Goal: Information Seeking & Learning: Learn about a topic

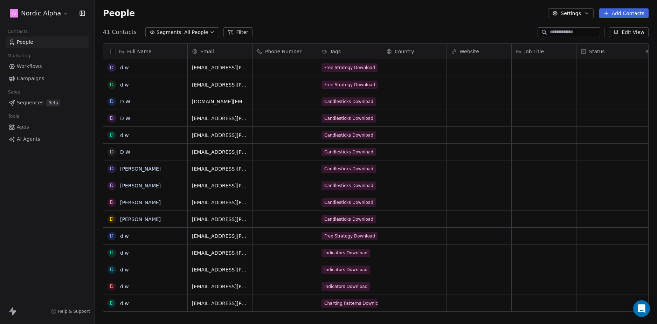
scroll to position [280, 557]
click at [353, 11] on div "People Settings Add Contacts" at bounding box center [375, 13] width 545 height 10
click at [38, 67] on span "Workflows" at bounding box center [29, 66] width 25 height 7
drag, startPoint x: 30, startPoint y: 186, endPoint x: 43, endPoint y: 0, distance: 186.3
click at [30, 185] on div "D Nordic Alpha Contacts People Marketing Workflows Campaigns Sales Sequences Be…" at bounding box center [47, 162] width 94 height 324
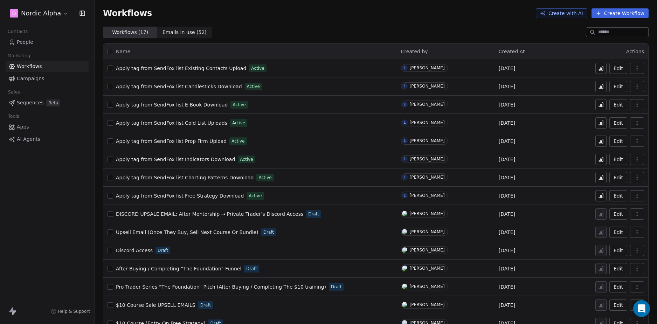
click at [46, 204] on div "D Nordic Alpha Contacts People Marketing Workflows Campaigns Sales Sequences Be…" at bounding box center [47, 162] width 94 height 324
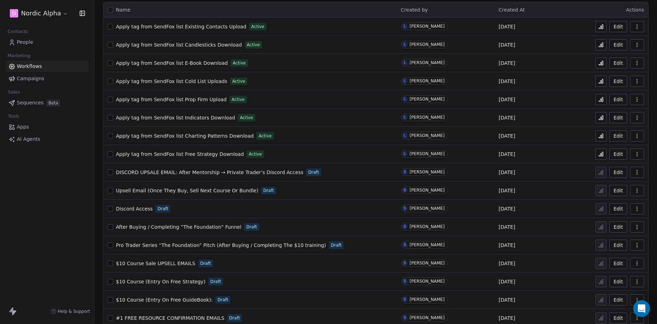
scroll to position [51, 0]
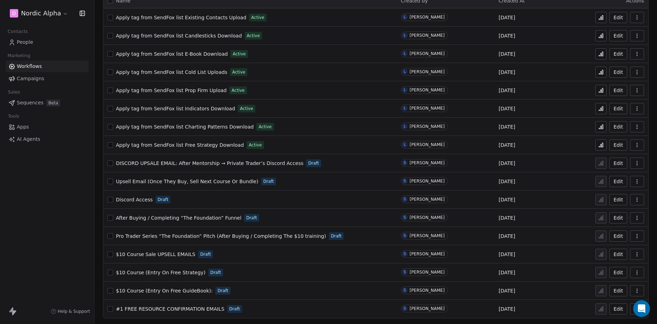
click at [177, 291] on span "$10 Course (Entry On Free GuideBook):" at bounding box center [164, 291] width 97 height 6
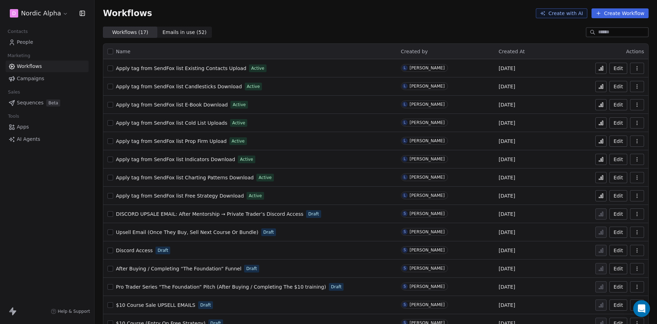
click at [210, 214] on span "DISCORD UPSALE EMAIL: After Mentorship → Private Trader’s Discord Access" at bounding box center [209, 214] width 187 height 6
click at [126, 250] on span "Discord Access" at bounding box center [134, 250] width 37 height 6
click at [64, 197] on div "D Nordic Alpha Contacts People Marketing Workflows Campaigns Sales Sequences Be…" at bounding box center [47, 162] width 94 height 324
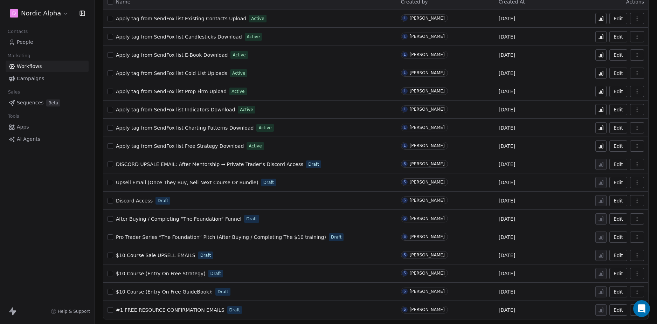
scroll to position [51, 0]
click at [202, 217] on span "After Buying / Completing “The Foundation” Funnel" at bounding box center [178, 218] width 125 height 6
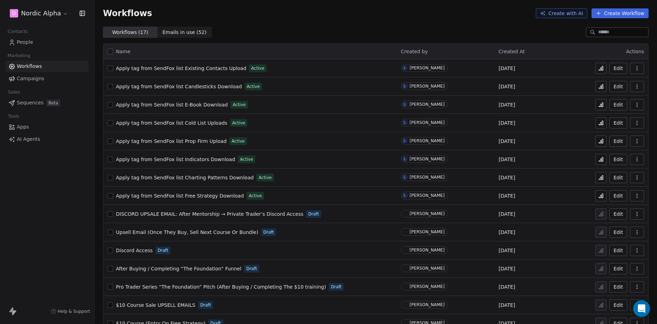
click at [70, 220] on div "D Nordic Alpha Contacts People Marketing Workflows Campaigns Sales Sequences Be…" at bounding box center [47, 162] width 94 height 324
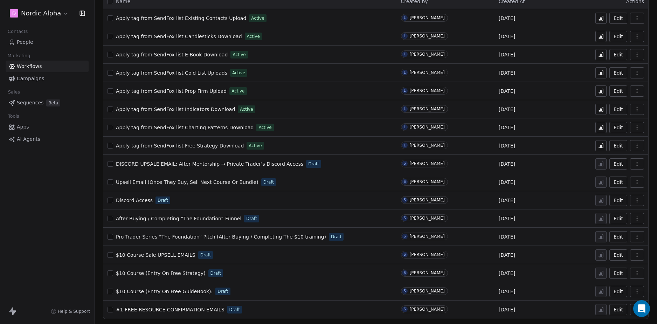
scroll to position [51, 0]
click at [187, 236] on span "Pro Trader Series “The Foundation” Pitch (After Buying / Completing The $10 tra…" at bounding box center [221, 236] width 210 height 6
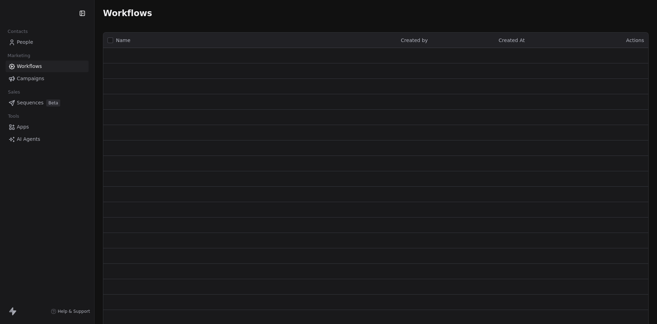
click at [39, 205] on div "Contacts People Marketing Workflows Campaigns Sales Sequences Beta Tools Apps A…" at bounding box center [47, 162] width 94 height 324
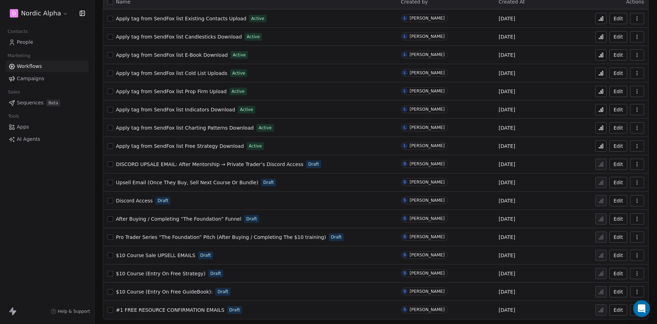
scroll to position [51, 0]
click at [157, 254] on span "$10 Course Sale UPSELL EMAILS" at bounding box center [155, 254] width 79 height 6
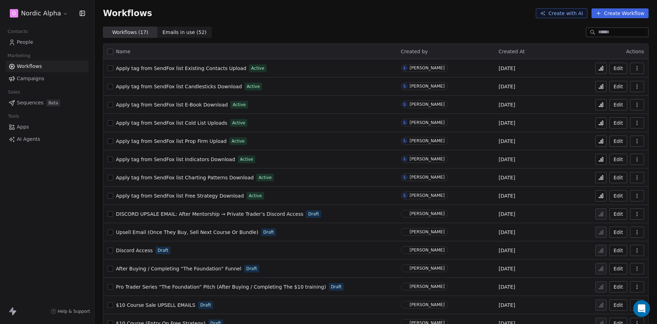
click at [55, 215] on div "D Nordic Alpha Contacts People Marketing Workflows Campaigns Sales Sequences Be…" at bounding box center [47, 162] width 94 height 324
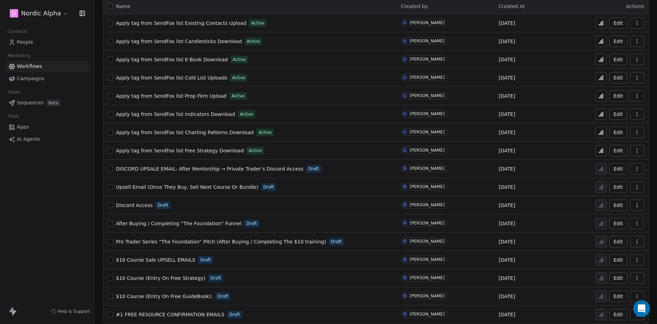
scroll to position [51, 0]
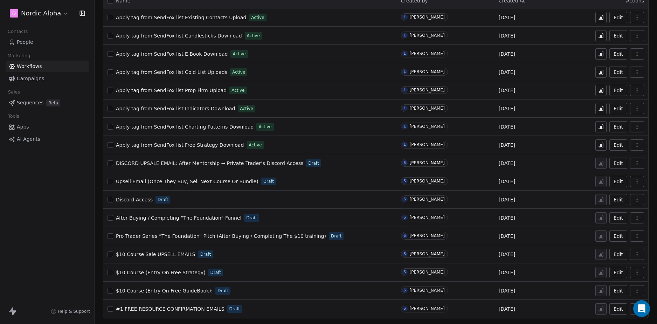
click at [182, 270] on span "$10 Course (Entry On Free Strategy)" at bounding box center [161, 272] width 90 height 6
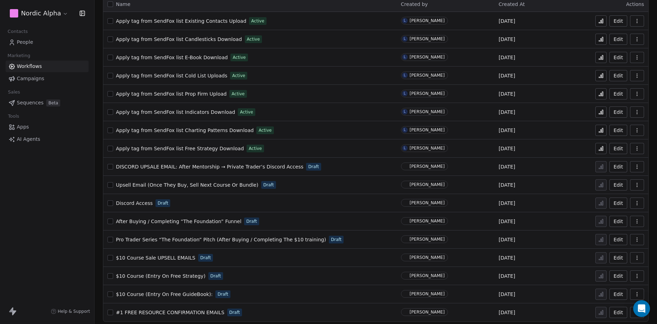
scroll to position [51, 0]
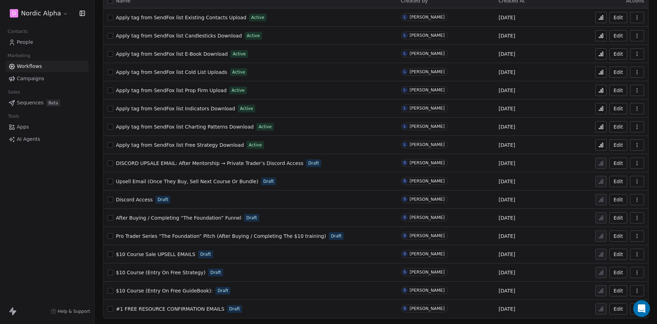
click at [174, 290] on span "$10 Course (Entry On Free GuideBook):" at bounding box center [164, 291] width 97 height 6
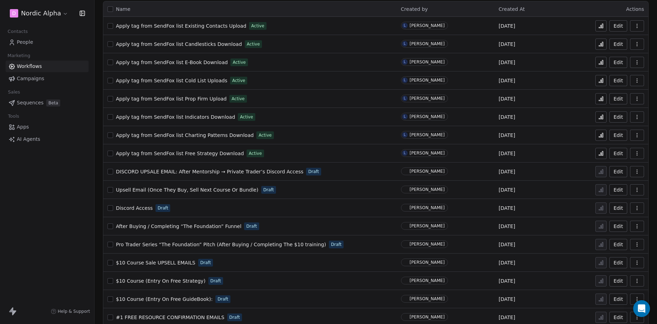
scroll to position [51, 0]
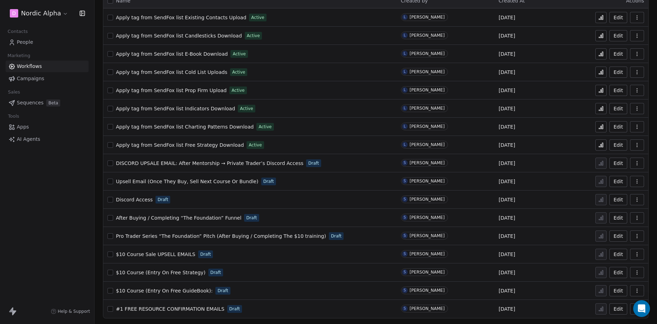
click at [239, 303] on td "#1 FREE RESOURCE CONFIRMATION EMAILS Draft" at bounding box center [249, 309] width 293 height 18
click at [192, 306] on span "#1 FREE RESOURCE CONFIRMATION EMAILS" at bounding box center [170, 309] width 108 height 6
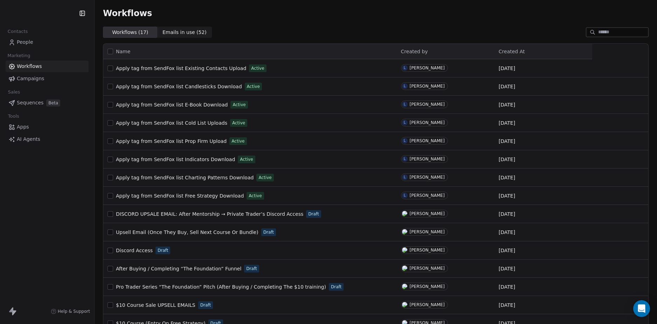
click at [33, 211] on div "Contacts People Marketing Workflows Campaigns Sales Sequences Beta Tools Apps A…" at bounding box center [47, 162] width 94 height 324
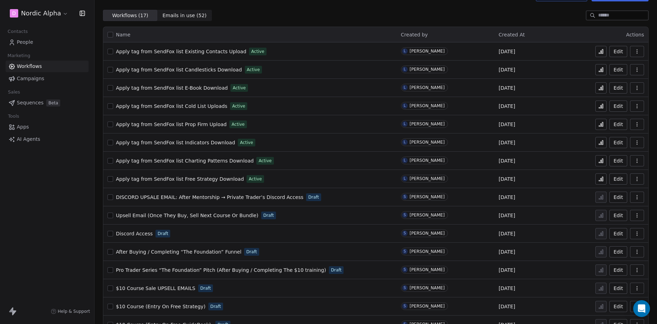
scroll to position [51, 0]
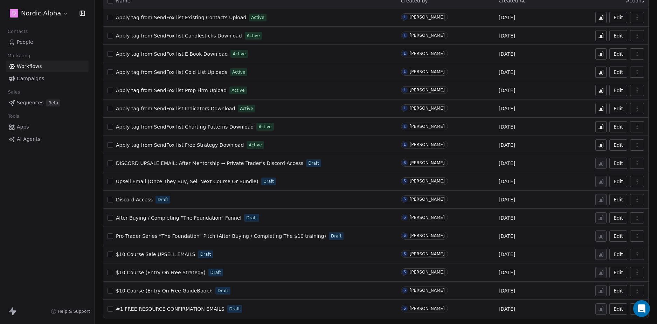
click at [169, 307] on span "#1 FREE RESOURCE CONFIRMATION EMAILS" at bounding box center [170, 309] width 108 height 6
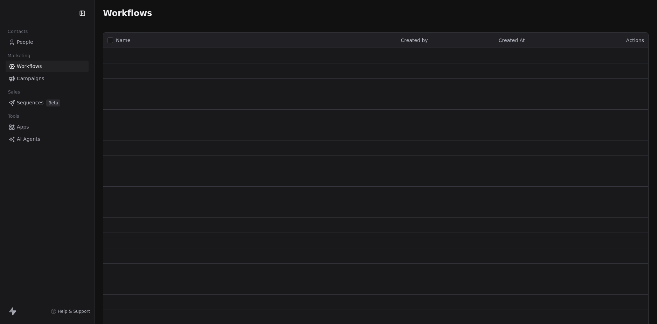
click at [51, 212] on div "Contacts People Marketing Workflows Campaigns Sales Sequences Beta Tools Apps A…" at bounding box center [47, 162] width 94 height 324
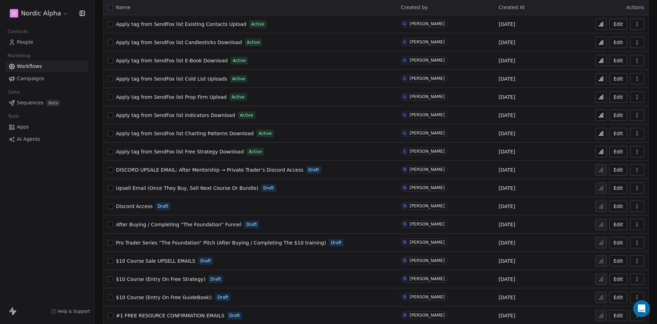
scroll to position [51, 0]
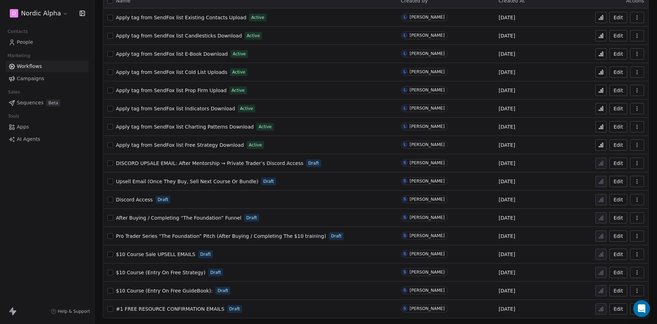
click at [176, 310] on span "#1 FREE RESOURCE CONFIRMATION EMAILS" at bounding box center [170, 309] width 108 height 6
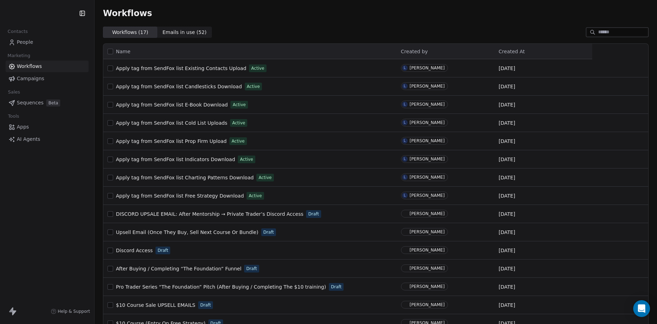
scroll to position [51, 0]
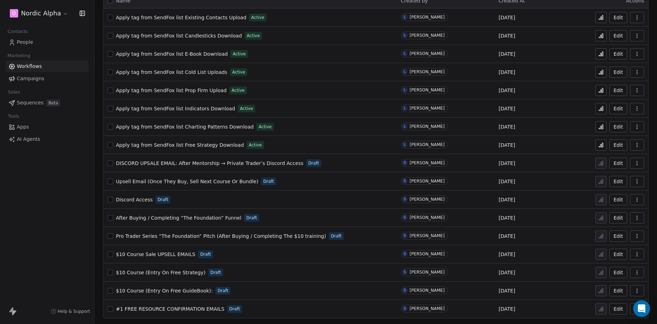
click at [240, 289] on div "$10 Course (Entry On Free GuideBook): Draft" at bounding box center [249, 291] width 285 height 10
click at [176, 288] on span "$10 Course (Entry On Free GuideBook):" at bounding box center [164, 291] width 97 height 6
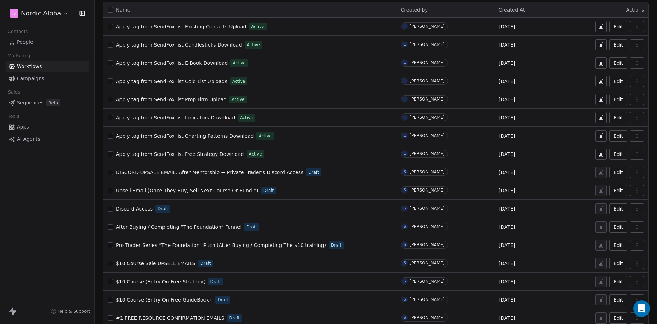
scroll to position [51, 0]
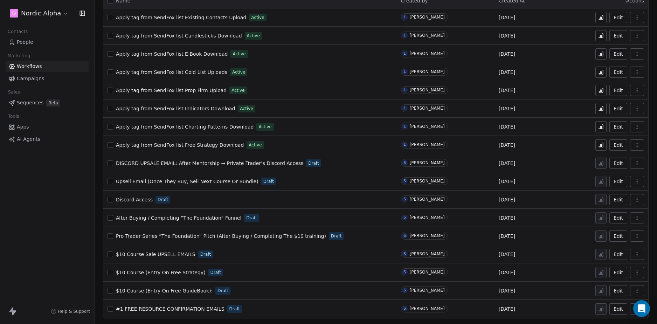
click at [166, 271] on span "$10 Course (Entry On Free Strategy)" at bounding box center [161, 272] width 90 height 6
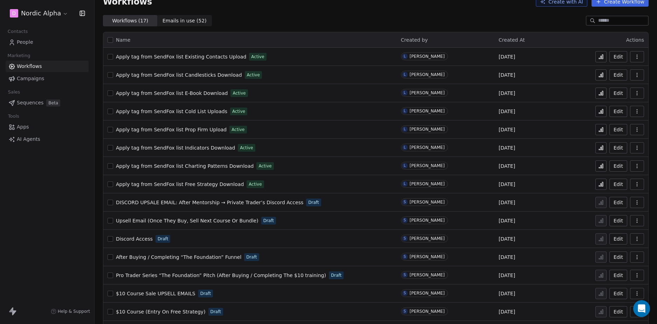
scroll to position [51, 0]
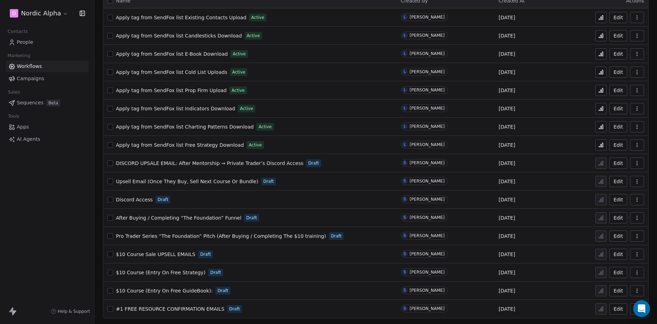
click at [161, 252] on span "$10 Course Sale UPSELL EMAILS" at bounding box center [155, 254] width 79 height 6
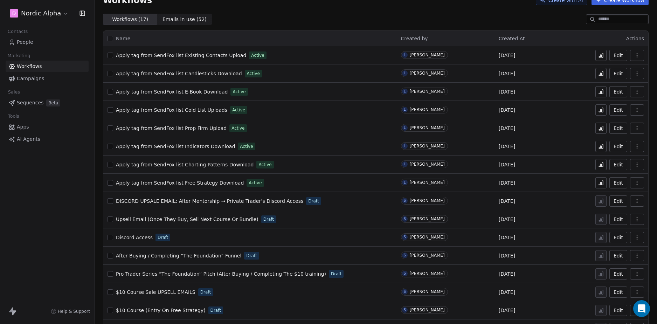
scroll to position [51, 0]
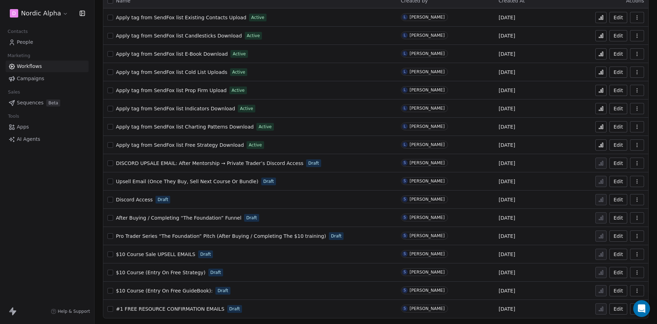
click at [178, 252] on span "$10 Course Sale UPSELL EMAILS" at bounding box center [155, 254] width 79 height 6
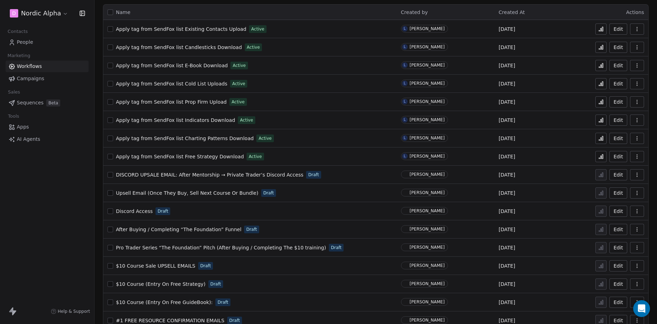
scroll to position [51, 0]
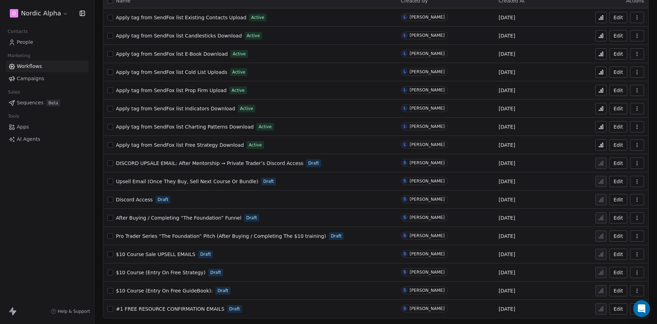
click at [180, 236] on span "Pro Trader Series “The Foundation” Pitch (After Buying / Completing The $10 tra…" at bounding box center [221, 236] width 210 height 6
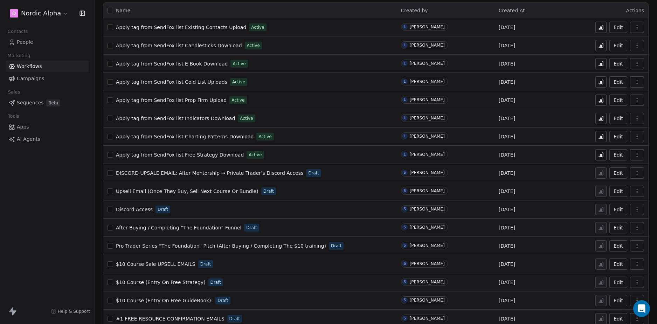
scroll to position [51, 0]
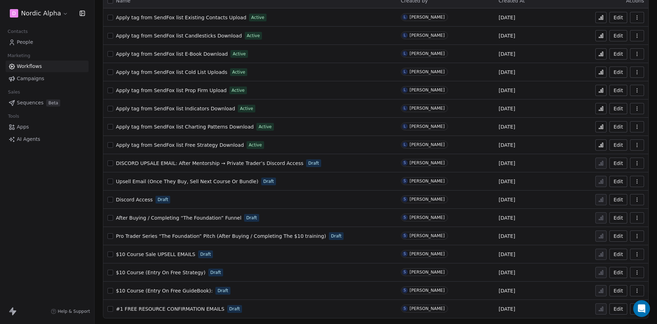
click at [220, 217] on span "After Buying / Completing “The Foundation” Funnel" at bounding box center [178, 218] width 125 height 6
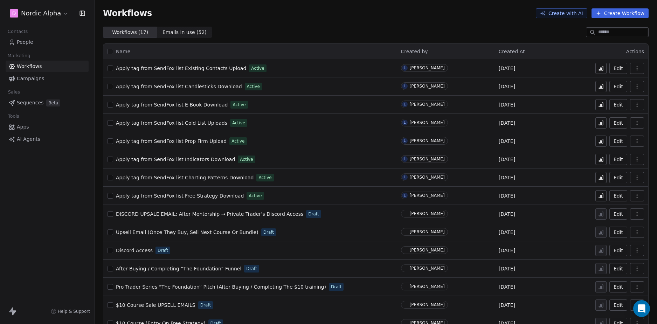
click at [131, 250] on span "Discord Access" at bounding box center [134, 250] width 37 height 6
click at [203, 231] on span "Upsell Email (Once They Buy, Sell Next Course Or Bundle)" at bounding box center [187, 232] width 142 height 6
click at [189, 231] on span "Upsell Email (Once They Buy, Sell Next Course Or Bundle)" at bounding box center [187, 232] width 142 height 6
click at [250, 213] on span "DISCORD UPSALE EMAIL: After Mentorship → Private Trader’s Discord Access" at bounding box center [209, 214] width 187 height 6
click at [189, 213] on span "DISCORD UPSALE EMAIL: After Mentorship → Private Trader’s Discord Access" at bounding box center [209, 214] width 187 height 6
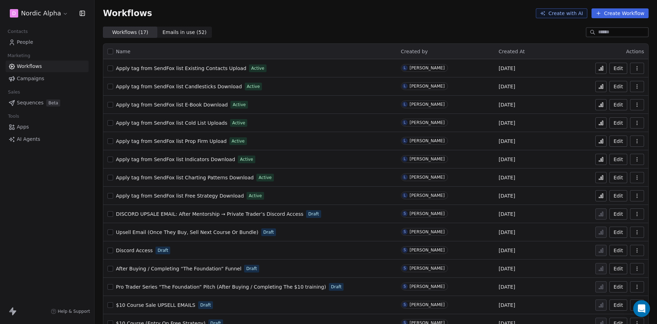
click at [211, 211] on span "DISCORD UPSALE EMAIL: After Mentorship → Private Trader’s Discord Access" at bounding box center [209, 214] width 187 height 6
click at [313, 33] on div "Workflows ( 17 ) Workflows ( 17 ) Emails in use ( 52 ) Emails in use ( 52 )" at bounding box center [375, 32] width 562 height 11
click at [26, 215] on div "D Nordic Alpha Contacts People Marketing Workflows Campaigns Sales Sequences Be…" at bounding box center [47, 162] width 94 height 324
click at [379, 27] on div "Workflows ( 17 ) Workflows ( 17 ) Emails in use ( 52 ) Emails in use ( 52 )" at bounding box center [375, 32] width 562 height 11
click at [321, 24] on div "Workflows Create with AI Create Workflow" at bounding box center [375, 13] width 562 height 27
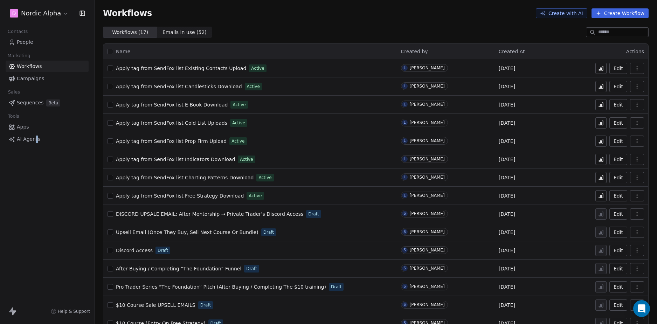
click at [38, 202] on div "D Nordic Alpha Contacts People Marketing Workflows Campaigns Sales Sequences Be…" at bounding box center [47, 162] width 94 height 324
click at [376, 26] on div "Workflows Create with AI Create Workflow" at bounding box center [375, 13] width 562 height 27
click at [395, 15] on div "Workflows Create with AI Create Workflow" at bounding box center [375, 13] width 545 height 10
click at [353, 30] on div "Workflows ( 17 ) Workflows ( 17 ) Emails in use ( 52 ) Emails in use ( 52 )" at bounding box center [375, 32] width 562 height 11
click at [350, 24] on div "Workflows Create with AI Create Workflow" at bounding box center [375, 13] width 562 height 27
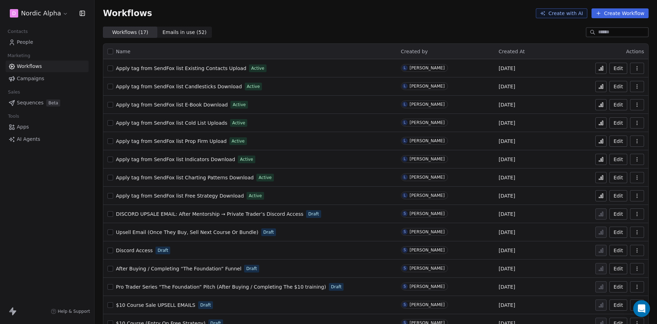
click at [350, 24] on div "Workflows Create with AI Create Workflow" at bounding box center [375, 13] width 562 height 27
click at [53, 223] on div "D Nordic Alpha Contacts People Marketing Workflows Campaigns Sales Sequences Be…" at bounding box center [47, 162] width 94 height 324
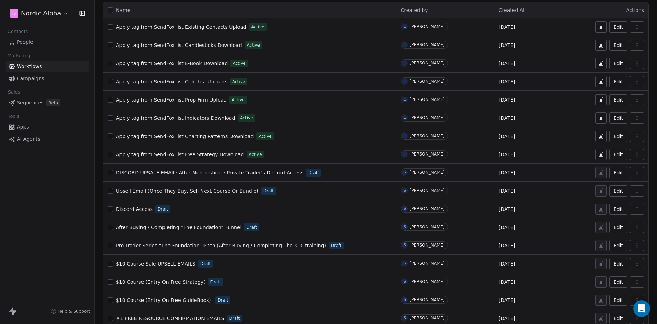
scroll to position [51, 0]
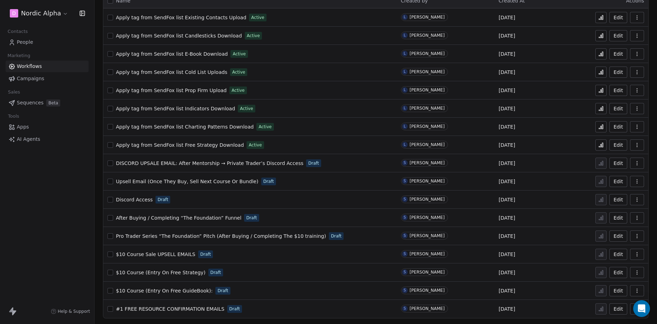
click at [44, 224] on div "D Nordic Alpha Contacts People Marketing Workflows Campaigns Sales Sequences Be…" at bounding box center [47, 162] width 94 height 324
click at [61, 201] on div "D Nordic Alpha Contacts People Marketing Workflows Campaigns Sales Sequences Be…" at bounding box center [47, 162] width 94 height 324
drag, startPoint x: 48, startPoint y: 195, endPoint x: 99, endPoint y: 158, distance: 62.4
click at [48, 194] on div "D Nordic Alpha Contacts People Marketing Workflows Campaigns Sales Sequences Be…" at bounding box center [47, 162] width 94 height 324
click at [47, 207] on div "D Nordic Alpha Contacts People Marketing Workflows Campaigns Sales Sequences Be…" at bounding box center [47, 162] width 94 height 324
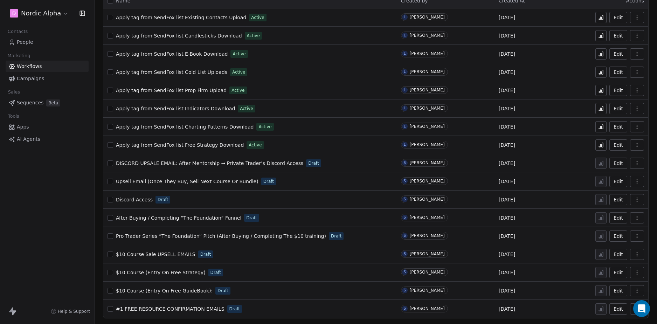
click at [57, 198] on div "D Nordic Alpha Contacts People Marketing Workflows Campaigns Sales Sequences Be…" at bounding box center [47, 162] width 94 height 324
click at [43, 205] on div "D Nordic Alpha Contacts People Marketing Workflows Campaigns Sales Sequences Be…" at bounding box center [47, 162] width 94 height 324
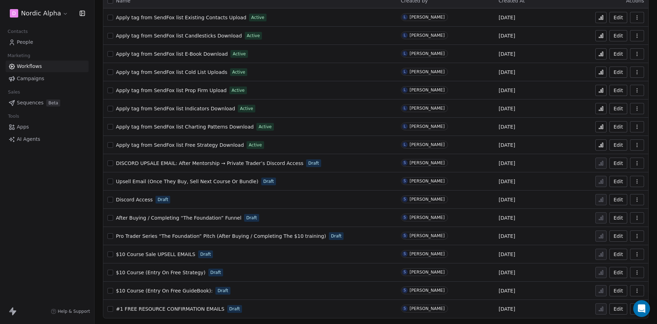
click at [60, 208] on div "D Nordic Alpha Contacts People Marketing Workflows Campaigns Sales Sequences Be…" at bounding box center [47, 162] width 94 height 324
click at [196, 309] on span "#1 FREE RESOURCE CONFIRMATION EMAILS" at bounding box center [170, 309] width 108 height 6
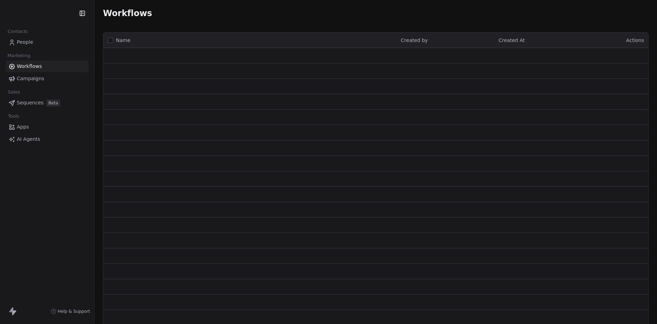
click at [50, 192] on div "Contacts People Marketing Workflows Campaigns Sales Sequences Beta Tools Apps A…" at bounding box center [47, 162] width 94 height 324
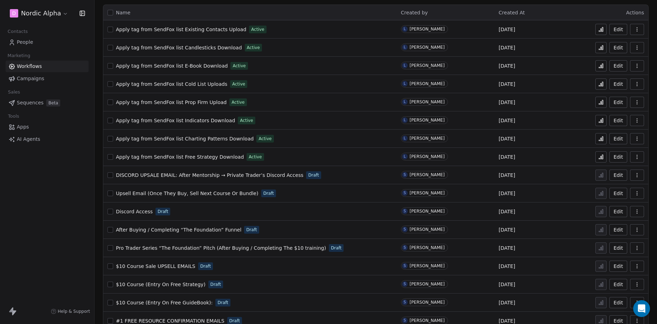
scroll to position [51, 0]
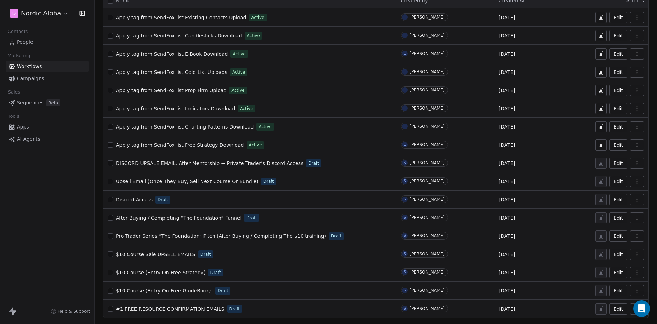
click at [62, 201] on div "D Nordic Alpha Contacts People Marketing Workflows Campaigns Sales Sequences Be…" at bounding box center [47, 162] width 94 height 324
click at [61, 216] on div "D Nordic Alpha Contacts People Marketing Workflows Campaigns Sales Sequences Be…" at bounding box center [47, 162] width 94 height 324
click at [63, 212] on div "D Nordic Alpha Contacts People Marketing Workflows Campaigns Sales Sequences Be…" at bounding box center [47, 162] width 94 height 324
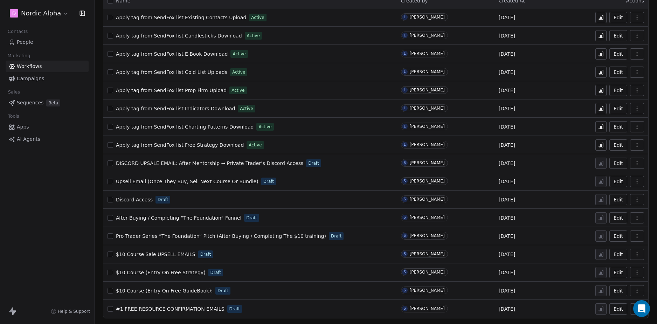
click at [63, 212] on div "D Nordic Alpha Contacts People Marketing Workflows Campaigns Sales Sequences Be…" at bounding box center [47, 162] width 94 height 324
click at [72, 209] on div "D Nordic Alpha Contacts People Marketing Workflows Campaigns Sales Sequences Be…" at bounding box center [47, 162] width 94 height 324
click at [43, 206] on div "D Nordic Alpha Contacts People Marketing Workflows Campaigns Sales Sequences Be…" at bounding box center [47, 162] width 94 height 324
click at [54, 199] on div "D Nordic Alpha Contacts People Marketing Workflows Campaigns Sales Sequences Be…" at bounding box center [47, 162] width 94 height 324
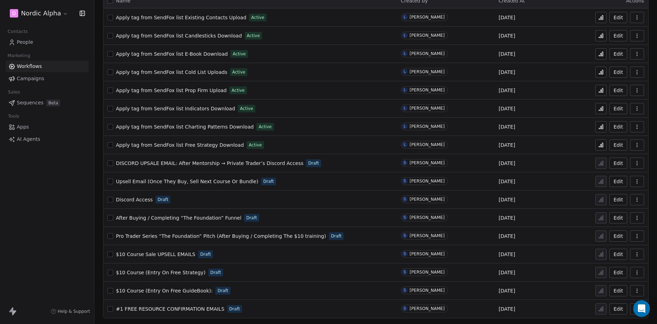
click at [49, 203] on div "D Nordic Alpha Contacts People Marketing Workflows Campaigns Sales Sequences Be…" at bounding box center [47, 162] width 94 height 324
click at [60, 216] on div "D Nordic Alpha Contacts People Marketing Workflows Campaigns Sales Sequences Be…" at bounding box center [47, 162] width 94 height 324
click at [62, 212] on div "D Nordic Alpha Contacts People Marketing Workflows Campaigns Sales Sequences Be…" at bounding box center [47, 162] width 94 height 324
click at [49, 218] on div "D Nordic Alpha Contacts People Marketing Workflows Campaigns Sales Sequences Be…" at bounding box center [47, 162] width 94 height 324
click at [45, 214] on div "D Nordic Alpha Contacts People Marketing Workflows Campaigns Sales Sequences Be…" at bounding box center [47, 162] width 94 height 324
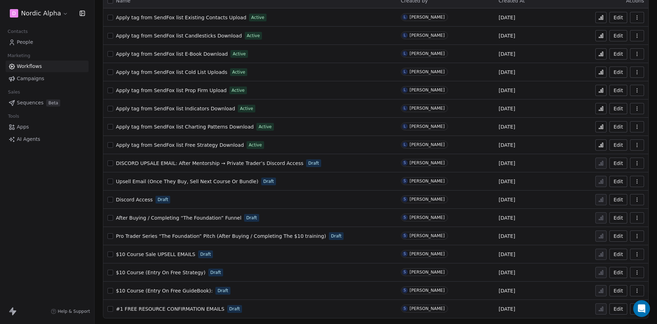
click at [41, 204] on div "D Nordic Alpha Contacts People Marketing Workflows Campaigns Sales Sequences Be…" at bounding box center [47, 162] width 94 height 324
click at [42, 205] on div "D Nordic Alpha Contacts People Marketing Workflows Campaigns Sales Sequences Be…" at bounding box center [47, 162] width 94 height 324
click at [41, 213] on div "D Nordic Alpha Contacts People Marketing Workflows Campaigns Sales Sequences Be…" at bounding box center [47, 162] width 94 height 324
click at [41, 215] on div "D Nordic Alpha Contacts People Marketing Workflows Campaigns Sales Sequences Be…" at bounding box center [47, 162] width 94 height 324
click at [44, 215] on div "D Nordic Alpha Contacts People Marketing Workflows Campaigns Sales Sequences Be…" at bounding box center [47, 162] width 94 height 324
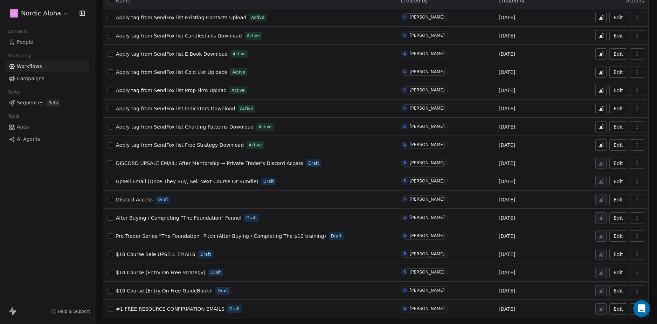
click at [45, 215] on div "D Nordic Alpha Contacts People Marketing Workflows Campaigns Sales Sequences Be…" at bounding box center [47, 162] width 94 height 324
click at [45, 223] on div "D Nordic Alpha Contacts People Marketing Workflows Campaigns Sales Sequences Be…" at bounding box center [47, 162] width 94 height 324
click at [50, 216] on div "D Nordic Alpha Contacts People Marketing Workflows Campaigns Sales Sequences Be…" at bounding box center [47, 162] width 94 height 324
drag, startPoint x: 53, startPoint y: 216, endPoint x: 64, endPoint y: 214, distance: 10.6
click at [54, 216] on div "D Nordic Alpha Contacts People Marketing Workflows Campaigns Sales Sequences Be…" at bounding box center [47, 162] width 94 height 324
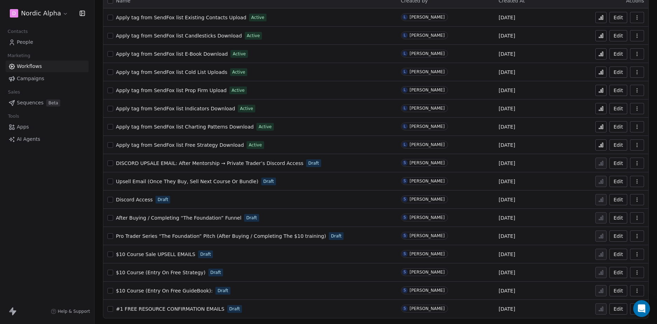
click at [62, 216] on div "D Nordic Alpha Contacts People Marketing Workflows Campaigns Sales Sequences Be…" at bounding box center [47, 162] width 94 height 324
click at [61, 214] on div "D Nordic Alpha Contacts People Marketing Workflows Campaigns Sales Sequences Be…" at bounding box center [47, 162] width 94 height 324
click at [65, 212] on div "D Nordic Alpha Contacts People Marketing Workflows Campaigns Sales Sequences Be…" at bounding box center [47, 162] width 94 height 324
click at [54, 209] on div "D Nordic Alpha Contacts People Marketing Workflows Campaigns Sales Sequences Be…" at bounding box center [47, 162] width 94 height 324
click at [56, 216] on div "D Nordic Alpha Contacts People Marketing Workflows Campaigns Sales Sequences Be…" at bounding box center [47, 162] width 94 height 324
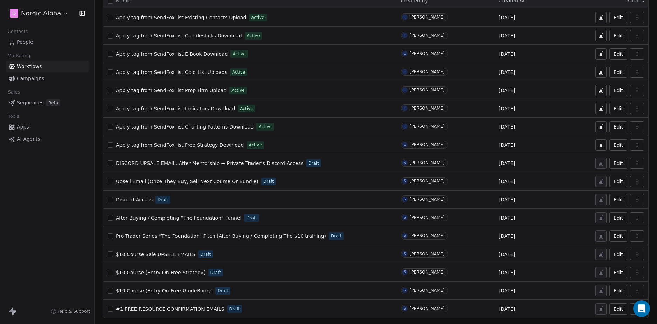
click at [55, 208] on div "D Nordic Alpha Contacts People Marketing Workflows Campaigns Sales Sequences Be…" at bounding box center [47, 162] width 94 height 324
click at [42, 217] on div "D Nordic Alpha Contacts People Marketing Workflows Campaigns Sales Sequences Be…" at bounding box center [47, 162] width 94 height 324
drag, startPoint x: 41, startPoint y: 221, endPoint x: 54, endPoint y: 214, distance: 14.4
click at [42, 221] on div "D Nordic Alpha Contacts People Marketing Workflows Campaigns Sales Sequences Be…" at bounding box center [47, 162] width 94 height 324
click at [33, 214] on div "D Nordic Alpha Contacts People Marketing Workflows Campaigns Sales Sequences Be…" at bounding box center [47, 162] width 94 height 324
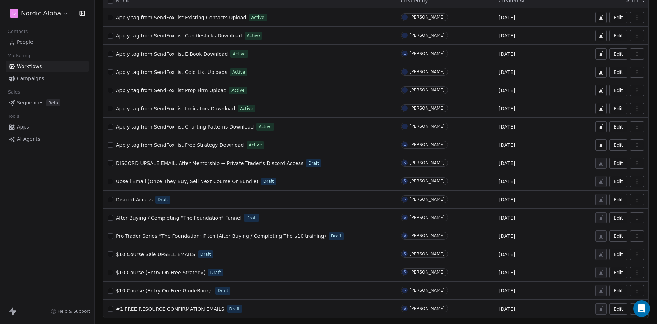
click at [34, 217] on div "D Nordic Alpha Contacts People Marketing Workflows Campaigns Sales Sequences Be…" at bounding box center [47, 162] width 94 height 324
click at [59, 203] on div "D Nordic Alpha Contacts People Marketing Workflows Campaigns Sales Sequences Be…" at bounding box center [47, 162] width 94 height 324
click at [50, 204] on div "D Nordic Alpha Contacts People Marketing Workflows Campaigns Sales Sequences Be…" at bounding box center [47, 162] width 94 height 324
click at [47, 204] on div "D Nordic Alpha Contacts People Marketing Workflows Campaigns Sales Sequences Be…" at bounding box center [47, 162] width 94 height 324
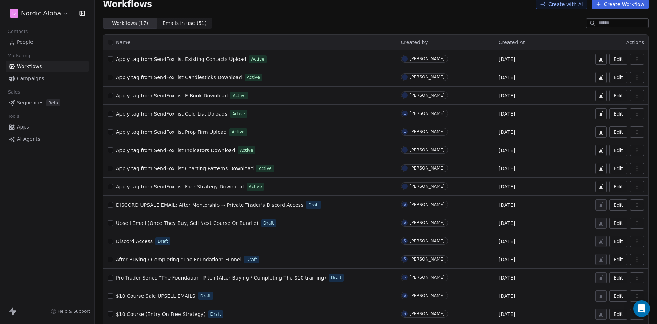
scroll to position [0, 0]
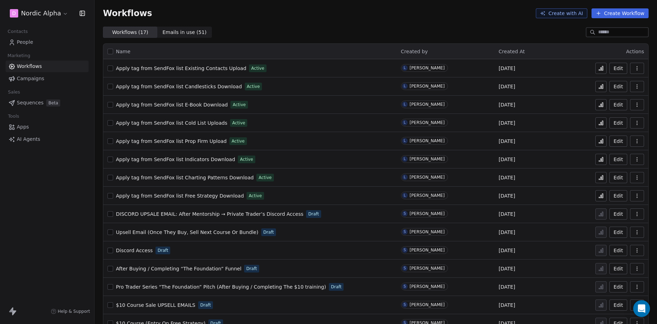
click at [56, 211] on div "D Nordic Alpha Contacts People Marketing Workflows Campaigns Sales Sequences Be…" at bounding box center [47, 162] width 94 height 324
click at [45, 197] on div "D Nordic Alpha Contacts People Marketing Workflows Campaigns Sales Sequences Be…" at bounding box center [47, 162] width 94 height 324
click at [48, 203] on div "D Nordic Alpha Contacts People Marketing Workflows Campaigns Sales Sequences Be…" at bounding box center [47, 162] width 94 height 324
click at [51, 200] on div "D Nordic Alpha Contacts People Marketing Workflows Campaigns Sales Sequences Be…" at bounding box center [47, 162] width 94 height 324
click at [45, 190] on div "D Nordic Alpha Contacts People Marketing Workflows Campaigns Sales Sequences Be…" at bounding box center [47, 162] width 94 height 324
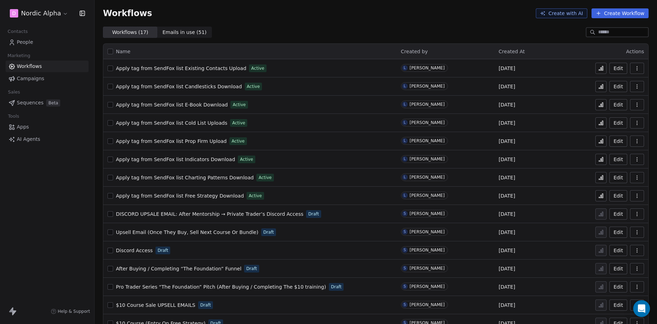
click at [41, 178] on div "D Nordic Alpha Contacts People Marketing Workflows Campaigns Sales Sequences Be…" at bounding box center [47, 162] width 94 height 324
click at [40, 182] on div "D Nordic Alpha Contacts People Marketing Workflows Campaigns Sales Sequences Be…" at bounding box center [47, 162] width 94 height 324
click at [38, 182] on div "D Nordic Alpha Contacts People Marketing Workflows Campaigns Sales Sequences Be…" at bounding box center [47, 162] width 94 height 324
click at [52, 208] on div "D Nordic Alpha Contacts People Marketing Workflows Campaigns Sales Sequences Be…" at bounding box center [47, 162] width 94 height 324
click at [55, 214] on div "D Nordic Alpha Contacts People Marketing Workflows Campaigns Sales Sequences Be…" at bounding box center [47, 162] width 94 height 324
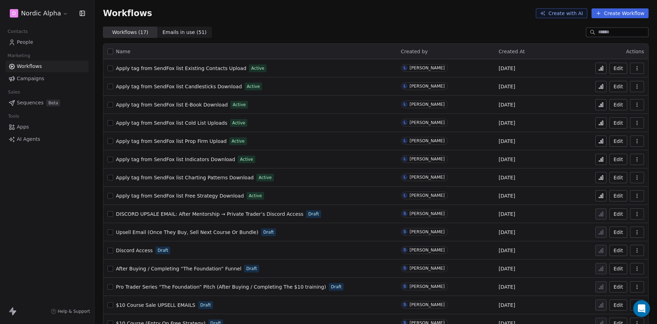
click at [50, 223] on div "D Nordic Alpha Contacts People Marketing Workflows Campaigns Sales Sequences Be…" at bounding box center [47, 162] width 94 height 324
click at [54, 219] on div "D Nordic Alpha Contacts People Marketing Workflows Campaigns Sales Sequences Be…" at bounding box center [47, 162] width 94 height 324
click at [54, 221] on div "D Nordic Alpha Contacts People Marketing Workflows Campaigns Sales Sequences Be…" at bounding box center [47, 162] width 94 height 324
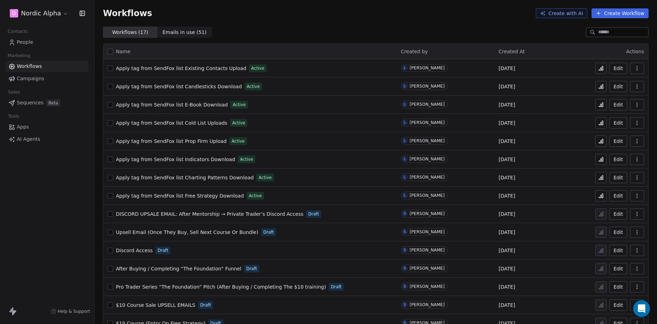
click at [72, 197] on div "D Nordic Alpha Contacts People Marketing Workflows Campaigns Sales Sequences Be…" at bounding box center [47, 162] width 94 height 324
click at [347, 26] on div "Workflows Create with AI Create Workflow" at bounding box center [375, 13] width 562 height 27
click at [301, 20] on div "Workflows Create with AI Create Workflow" at bounding box center [375, 13] width 562 height 27
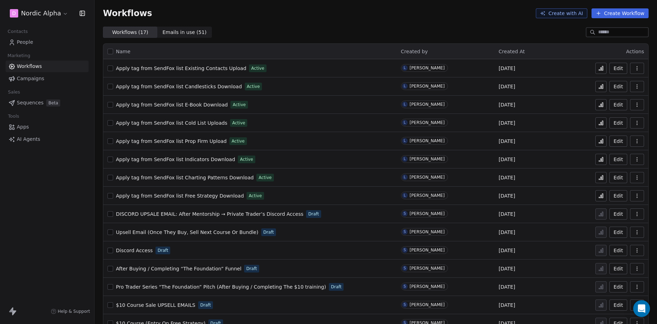
click at [303, 20] on div "Workflows Create with AI Create Workflow" at bounding box center [375, 13] width 562 height 27
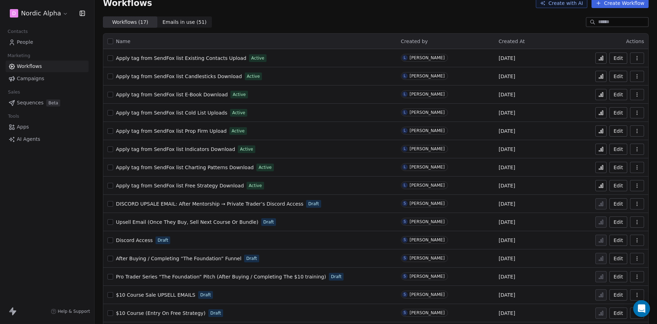
scroll to position [51, 0]
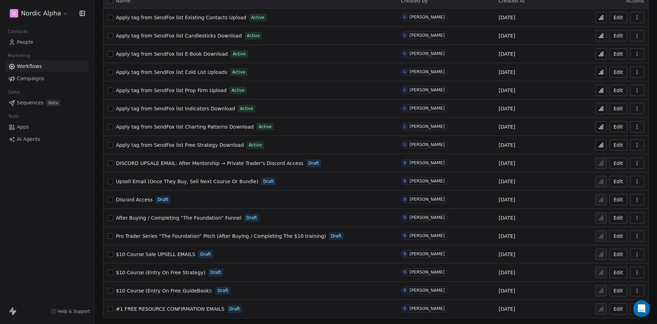
click at [30, 231] on div "D Nordic Alpha Contacts People Marketing Workflows Campaigns Sales Sequences Be…" at bounding box center [47, 162] width 94 height 324
click at [60, 190] on div "D Nordic Alpha Contacts People Marketing Workflows Campaigns Sales Sequences Be…" at bounding box center [47, 162] width 94 height 324
click at [46, 225] on div "D Nordic Alpha Contacts People Marketing Workflows Campaigns Sales Sequences Be…" at bounding box center [47, 162] width 94 height 324
click at [41, 218] on div "D Nordic Alpha Contacts People Marketing Workflows Campaigns Sales Sequences Be…" at bounding box center [47, 162] width 94 height 324
click at [51, 226] on div "D Nordic Alpha Contacts People Marketing Workflows Campaigns Sales Sequences Be…" at bounding box center [47, 162] width 94 height 324
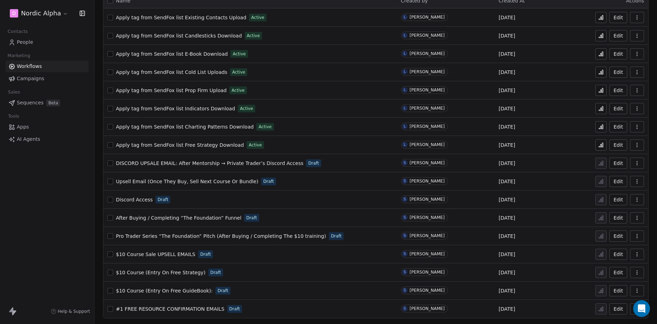
click at [51, 225] on div "D Nordic Alpha Contacts People Marketing Workflows Campaigns Sales Sequences Be…" at bounding box center [47, 162] width 94 height 324
click at [47, 215] on div "D Nordic Alpha Contacts People Marketing Workflows Campaigns Sales Sequences Be…" at bounding box center [47, 162] width 94 height 324
click at [48, 209] on div "D Nordic Alpha Contacts People Marketing Workflows Campaigns Sales Sequences Be…" at bounding box center [47, 162] width 94 height 324
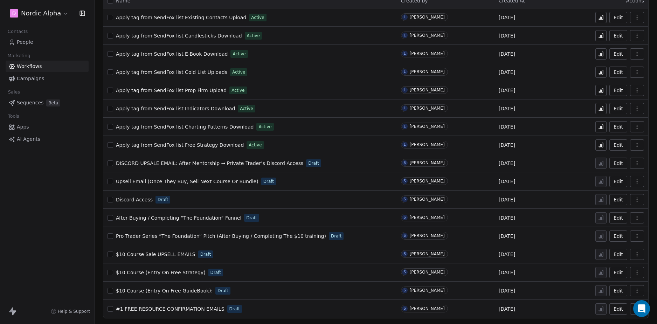
click at [55, 210] on div "D Nordic Alpha Contacts People Marketing Workflows Campaigns Sales Sequences Be…" at bounding box center [47, 162] width 94 height 324
click at [63, 187] on div "D Nordic Alpha Contacts People Marketing Workflows Campaigns Sales Sequences Be…" at bounding box center [47, 162] width 94 height 324
